Goal: Information Seeking & Learning: Learn about a topic

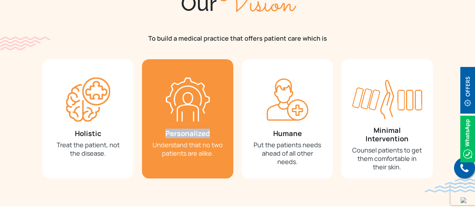
drag, startPoint x: 167, startPoint y: 134, endPoint x: 211, endPoint y: 133, distance: 44.1
click at [211, 133] on h3 "Personalized" at bounding box center [188, 133] width 70 height 8
copy h3 "Personalized"
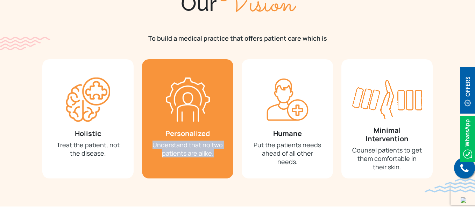
drag, startPoint x: 154, startPoint y: 147, endPoint x: 214, endPoint y: 149, distance: 59.2
click at [214, 149] on p "Understand that no two patients are alike." at bounding box center [188, 148] width 70 height 17
copy p "Understand that no two patients are alike."
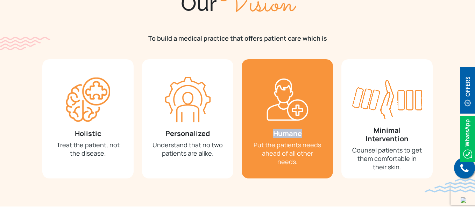
drag, startPoint x: 274, startPoint y: 134, endPoint x: 306, endPoint y: 137, distance: 32.0
click at [306, 137] on h3 "Humane" at bounding box center [287, 133] width 70 height 8
copy h3 "Humane"
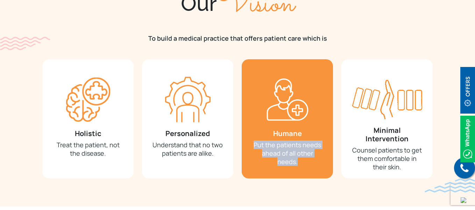
drag, startPoint x: 254, startPoint y: 145, endPoint x: 307, endPoint y: 161, distance: 55.5
click at [307, 161] on p "Put the patients needs ahead of all other needs." at bounding box center [287, 152] width 70 height 25
copy p "Put the patients needs ahead of all other needs."
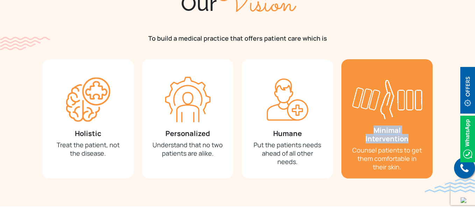
drag, startPoint x: 353, startPoint y: 131, endPoint x: 422, endPoint y: 130, distance: 69.3
click at [422, 130] on h3 "Minimal Intervention" at bounding box center [387, 134] width 70 height 17
copy h3 "Minimal Intervention"
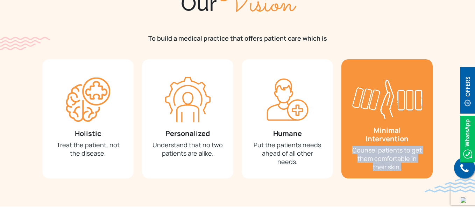
drag, startPoint x: 353, startPoint y: 142, endPoint x: 410, endPoint y: 164, distance: 60.9
click at [410, 164] on div "Minimal Intervention Counsel patients to get them comfortable in their skin." at bounding box center [387, 118] width 91 height 119
copy p "Counsel patients to get them comfortable in their skin."
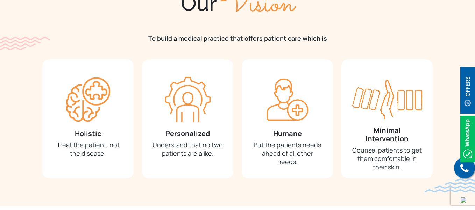
click at [12, 109] on section "Our Vision To build a medical practice that offers patient care which is Holist…" at bounding box center [237, 84] width 475 height 243
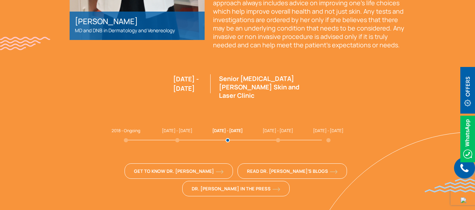
scroll to position [1898, 0]
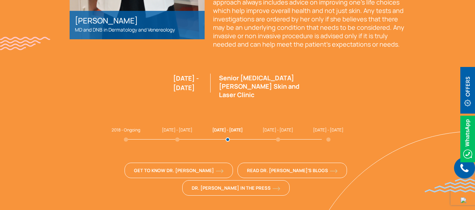
click at [125, 127] on span "2018 - Ongoing" at bounding box center [126, 130] width 29 height 6
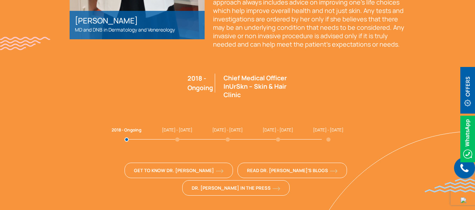
click at [172, 127] on span "[DATE] - [DATE]" at bounding box center [177, 130] width 30 height 6
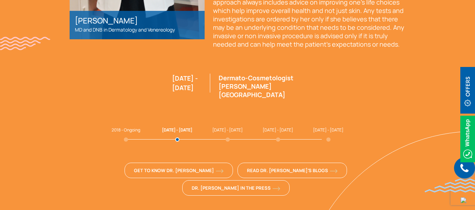
click at [224, 127] on span "[DATE] - [DATE]" at bounding box center [228, 130] width 30 height 6
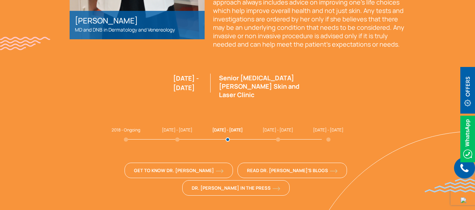
click at [273, 127] on span "[DATE] - [DATE]" at bounding box center [278, 130] width 30 height 6
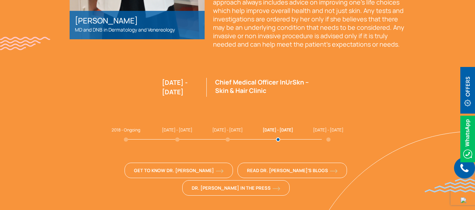
click at [322, 127] on span "[DATE] - [DATE]" at bounding box center [328, 130] width 30 height 6
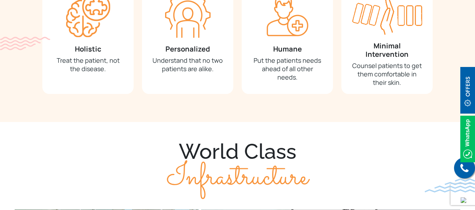
scroll to position [712, 0]
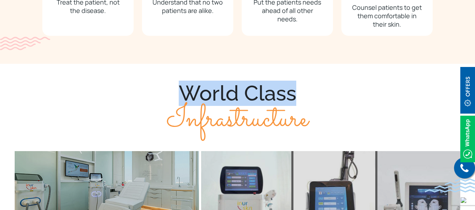
drag, startPoint x: 179, startPoint y: 91, endPoint x: 292, endPoint y: 94, distance: 113.1
click at [292, 94] on div "World Class Infrastructure" at bounding box center [238, 106] width 448 height 51
copy div "World Class"
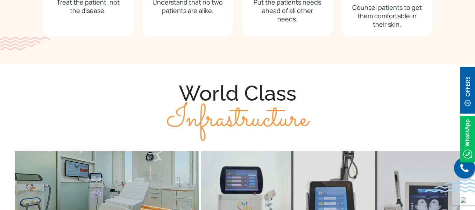
click at [263, 117] on span "Infrastructure" at bounding box center [237, 119] width 141 height 46
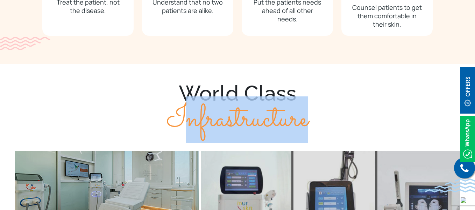
click at [263, 117] on span "Infrastructure" at bounding box center [237, 119] width 141 height 46
copy div "Infrastructure"
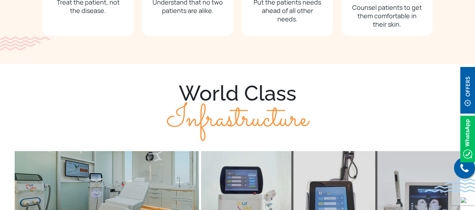
click at [185, 86] on div "World Class Infrastructure" at bounding box center [238, 106] width 448 height 51
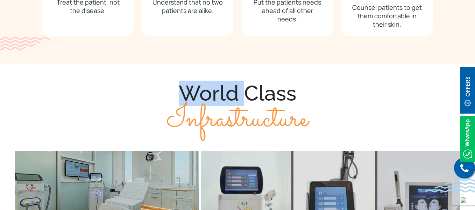
click at [185, 86] on div "World Class Infrastructure" at bounding box center [238, 106] width 448 height 51
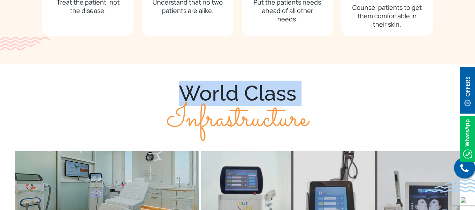
click at [185, 86] on div "World Class Infrastructure" at bounding box center [238, 106] width 448 height 51
copy div "World Class"
click at [117, 67] on section "World Class Infrastructure Multiple Spacious Procedure Rooms Latest Technology …" at bounding box center [237, 213] width 475 height 299
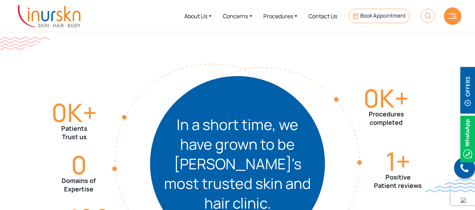
scroll to position [0, 0]
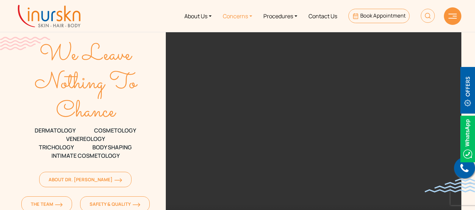
click at [239, 13] on link "Concerns" at bounding box center [237, 16] width 41 height 26
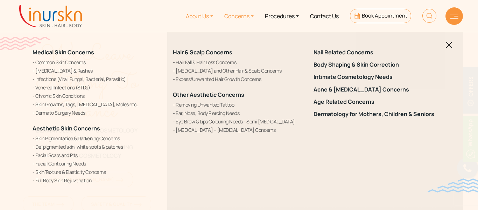
click at [209, 16] on link "About Us" at bounding box center [199, 16] width 39 height 26
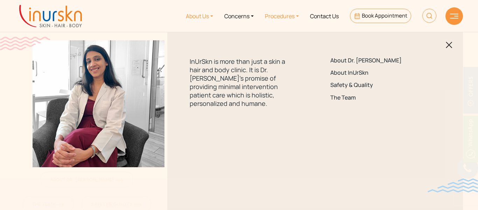
click at [286, 15] on link "Procedures" at bounding box center [281, 16] width 45 height 26
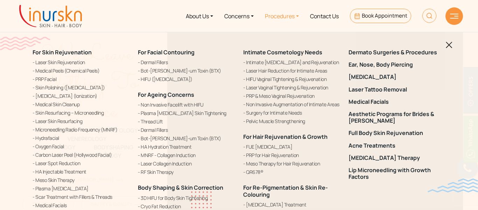
click at [455, 18] on img at bounding box center [454, 16] width 8 height 5
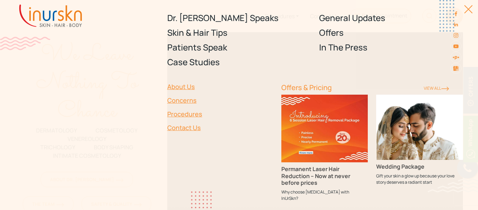
click at [472, 15] on div "Dr. [PERSON_NAME] Speaks Skin & Hair Tips Patients Speak Case Studies General U…" at bounding box center [239, 105] width 478 height 210
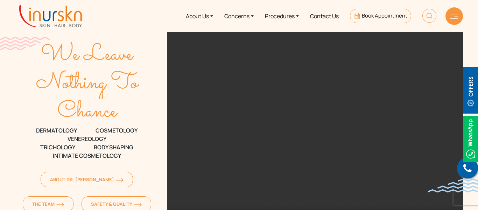
click at [469, 9] on nav "About Us Concerns Procedures Contact Us Book Appointment" at bounding box center [239, 16] width 478 height 32
